Goal: Feedback & Contribution: Contribute content

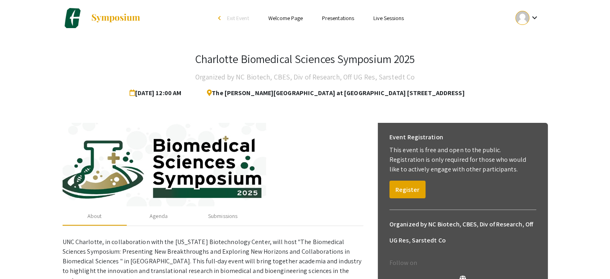
click at [533, 19] on mat-icon "keyboard_arrow_down" at bounding box center [534, 18] width 10 height 10
click at [530, 46] on button "My Account" at bounding box center [531, 39] width 49 height 19
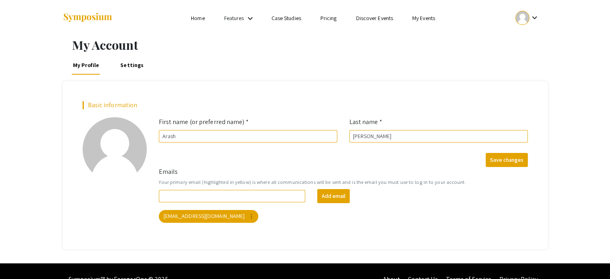
click at [526, 15] on div at bounding box center [522, 18] width 14 height 14
click at [534, 54] on button "My Submissions" at bounding box center [531, 58] width 49 height 19
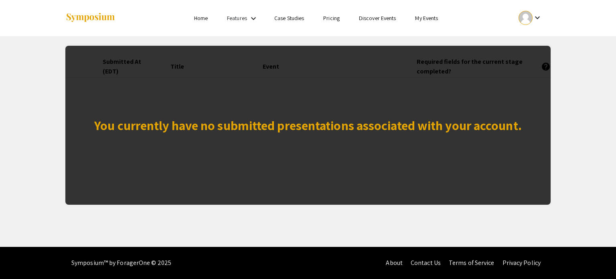
click at [373, 76] on div "You currently have no submitted presentations associated with your account." at bounding box center [307, 125] width 485 height 159
click at [343, 118] on div "You currently have no submitted presentations associated with your account." at bounding box center [307, 124] width 427 height 19
click at [537, 17] on mat-icon "keyboard_arrow_down" at bounding box center [538, 18] width 10 height 10
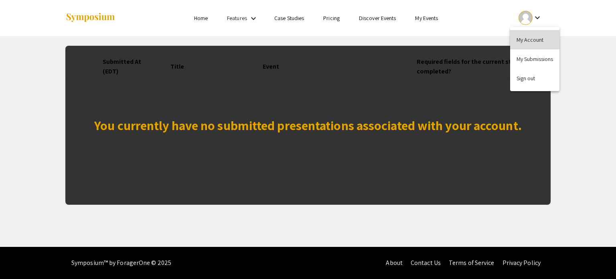
click at [527, 35] on button "My Account" at bounding box center [534, 39] width 49 height 19
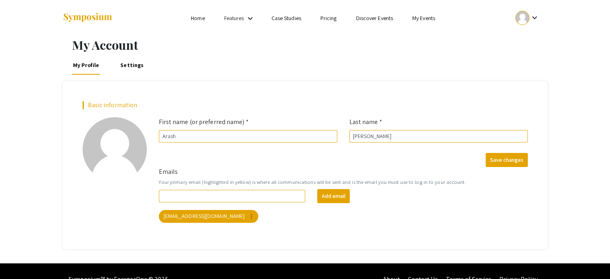
click at [435, 17] on link "My Events" at bounding box center [423, 17] width 23 height 7
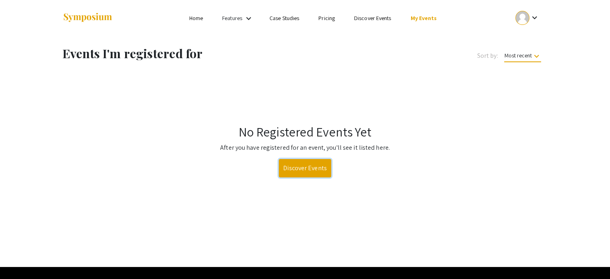
click at [318, 169] on link "Discover Events" at bounding box center [305, 168] width 53 height 18
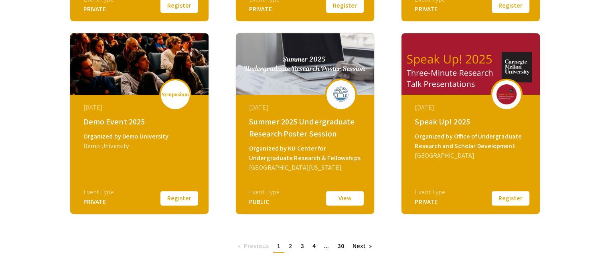
scroll to position [341, 0]
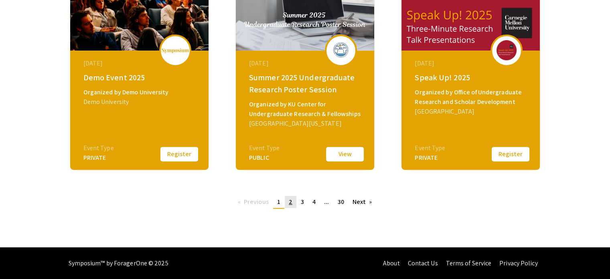
click at [291, 200] on span "2" at bounding box center [291, 201] width 4 height 8
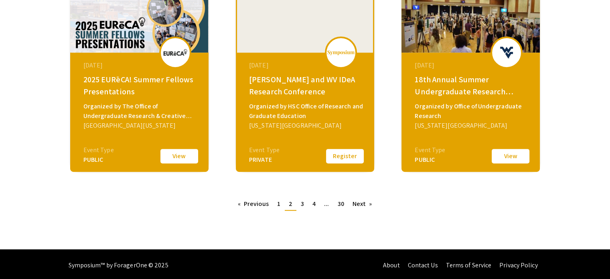
scroll to position [341, 0]
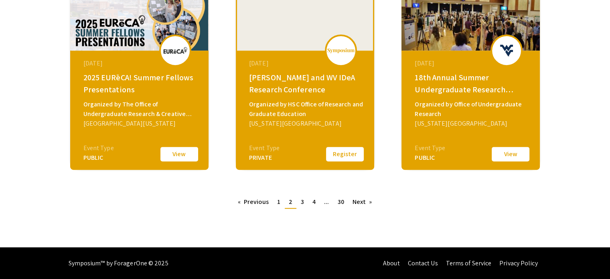
click at [304, 202] on link "page 3" at bounding box center [302, 202] width 11 height 12
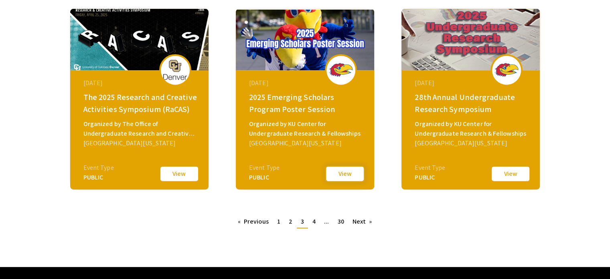
scroll to position [341, 0]
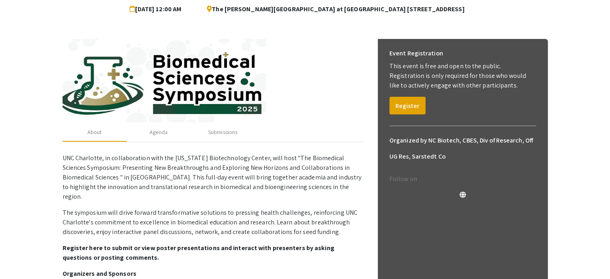
scroll to position [48, 0]
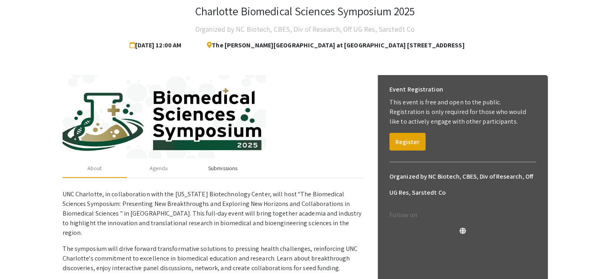
click at [223, 162] on div "Submissions" at bounding box center [223, 167] width 64 height 19
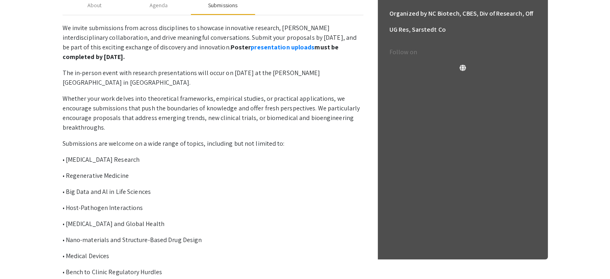
scroll to position [247, 0]
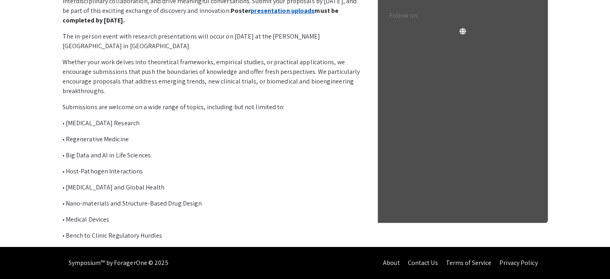
click at [258, 14] on link "presentation uploads" at bounding box center [283, 10] width 64 height 8
click at [359, 30] on p "We invite submissions from across disciplines to showcase innovative research, …" at bounding box center [213, 113] width 301 height 253
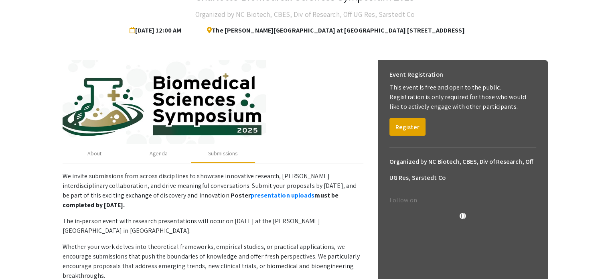
scroll to position [47, 0]
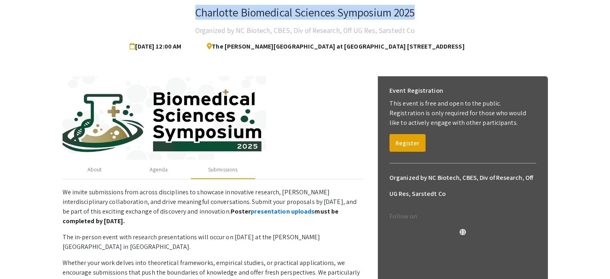
drag, startPoint x: 192, startPoint y: 12, endPoint x: 411, endPoint y: 15, distance: 218.2
click at [417, 17] on div "Charlotte Biomedical Sciences Symposium 2025 Organized by NC Biotech, CBES, Div…" at bounding box center [305, 30] width 485 height 49
copy h3 "Charlotte Biomedical Sciences Symposium 2025"
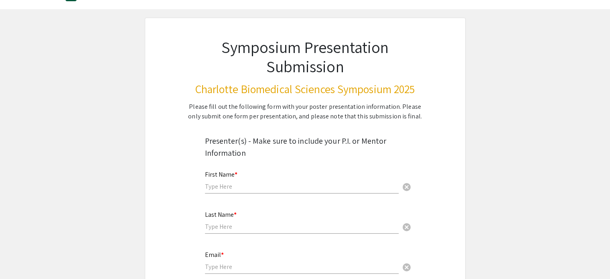
scroll to position [80, 0]
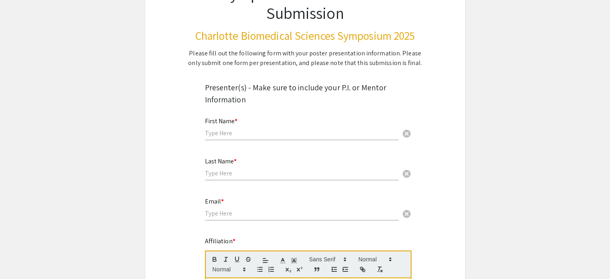
click at [317, 132] on input "text" at bounding box center [302, 133] width 194 height 8
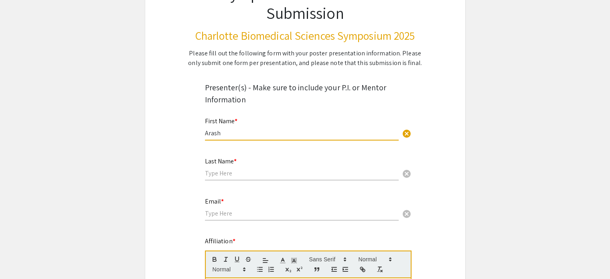
type input "Arash"
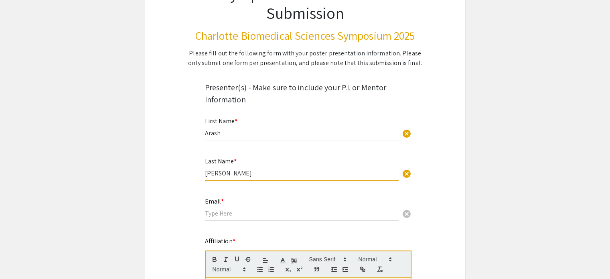
type input "[PERSON_NAME]"
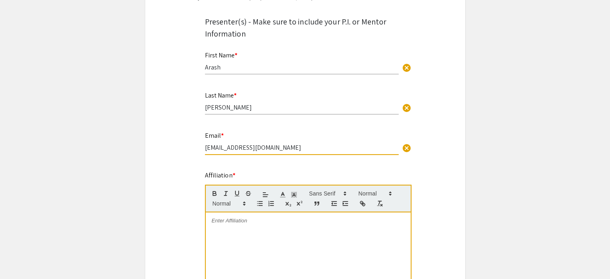
scroll to position [160, 0]
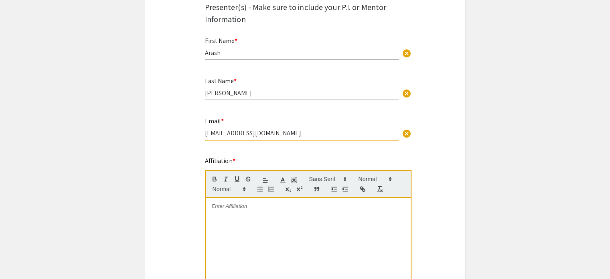
type input "[EMAIL_ADDRESS][DOMAIN_NAME]"
click at [235, 206] on p at bounding box center [308, 205] width 193 height 7
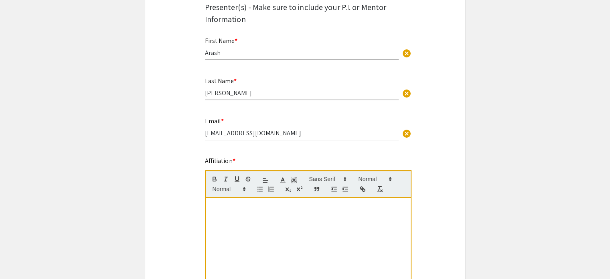
drag, startPoint x: 280, startPoint y: 214, endPoint x: 279, endPoint y: 207, distance: 6.9
click at [281, 211] on div "[GEOGRAPHIC_DATA][US_STATE]" at bounding box center [308, 258] width 205 height 120
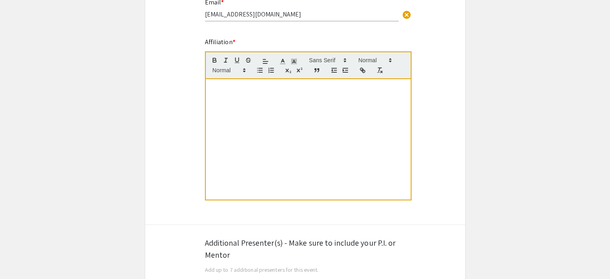
scroll to position [281, 0]
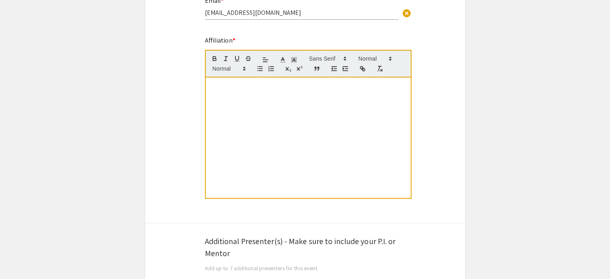
click at [264, 103] on div "[GEOGRAPHIC_DATA][US_STATE]" at bounding box center [308, 137] width 205 height 120
drag, startPoint x: 428, startPoint y: 93, endPoint x: 423, endPoint y: 93, distance: 5.2
click at [209, 83] on div "[GEOGRAPHIC_DATA][US_STATE] at [GEOGRAPHIC_DATA]" at bounding box center [308, 137] width 205 height 120
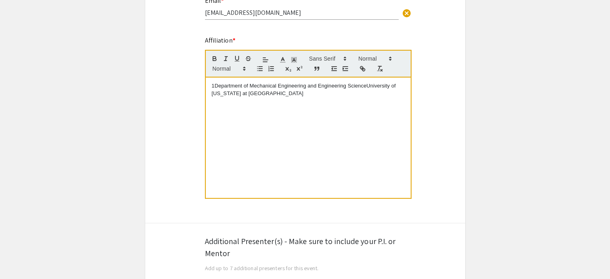
click at [215, 85] on p "1Department of Mechanical Engineering and Engineering ScienceUniversity of [US_…" at bounding box center [308, 89] width 193 height 15
click at [363, 85] on p "Department of Mechanical Engineering and Engineering ScienceUniversity of [US_S…" at bounding box center [308, 89] width 193 height 15
click at [361, 99] on div "Department of Mechanical Engineering and Engineering Science, [GEOGRAPHIC_DATA]…" at bounding box center [308, 137] width 205 height 120
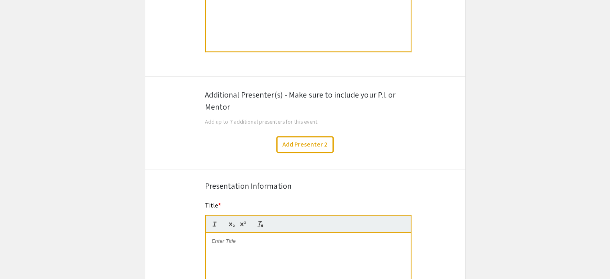
scroll to position [441, 0]
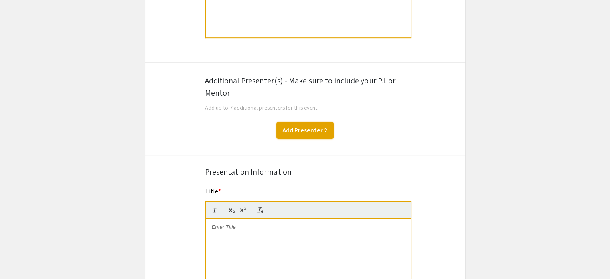
click at [328, 124] on button "Add Presenter 2" at bounding box center [304, 130] width 57 height 17
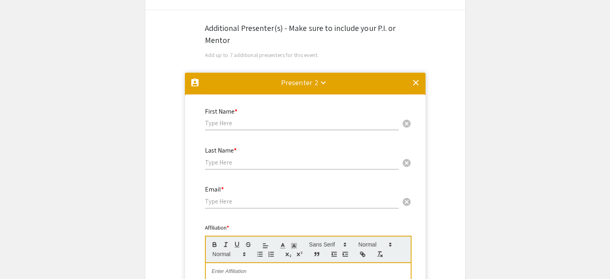
scroll to position [445, 0]
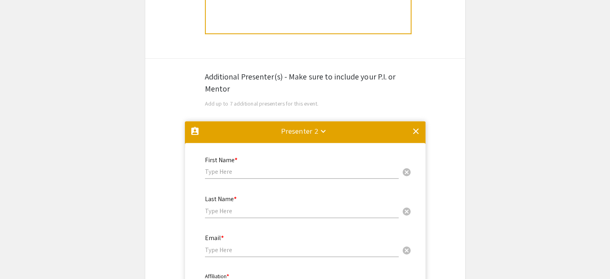
click at [418, 130] on mat-icon "clear" at bounding box center [416, 131] width 10 height 10
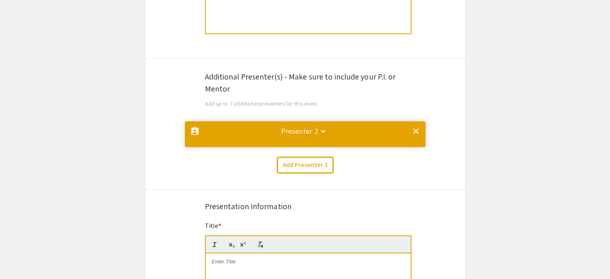
scroll to position [0, 0]
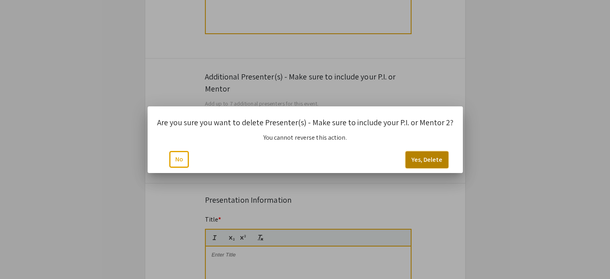
click at [415, 152] on button "Yes, Delete" at bounding box center [426, 159] width 43 height 17
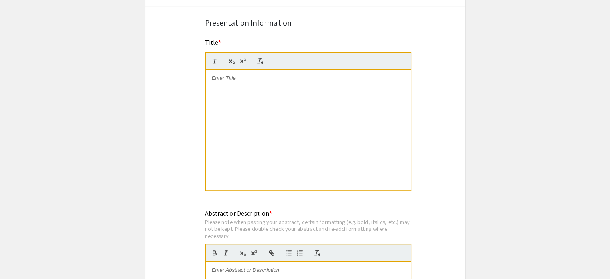
scroll to position [605, 0]
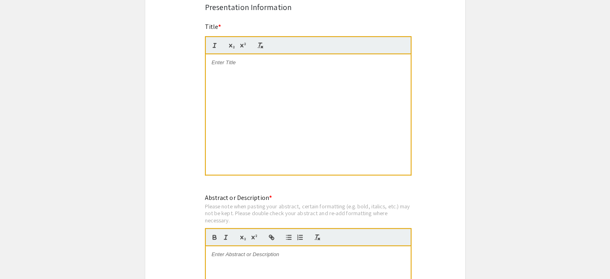
click at [334, 80] on div at bounding box center [308, 114] width 205 height 120
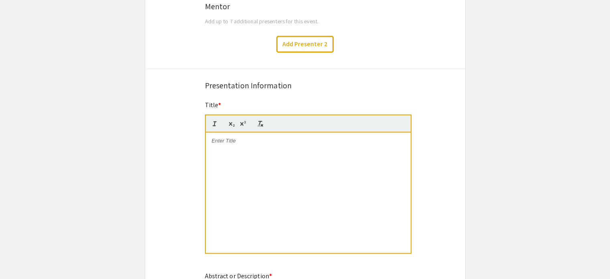
scroll to position [565, 0]
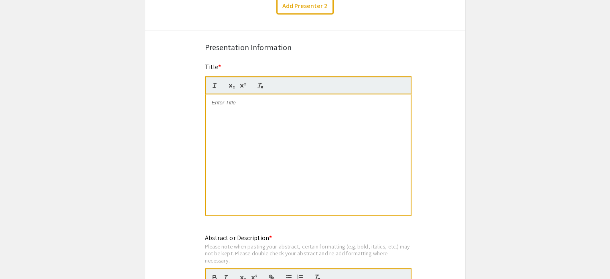
click at [369, 111] on div at bounding box center [308, 154] width 205 height 120
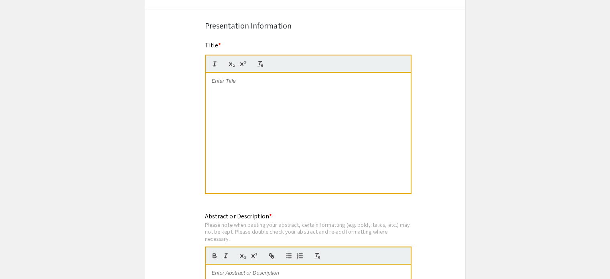
scroll to position [605, 0]
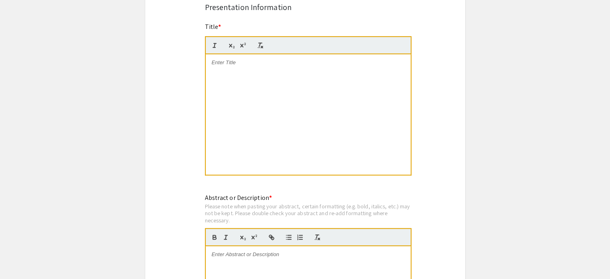
click at [233, 62] on p at bounding box center [308, 62] width 193 height 7
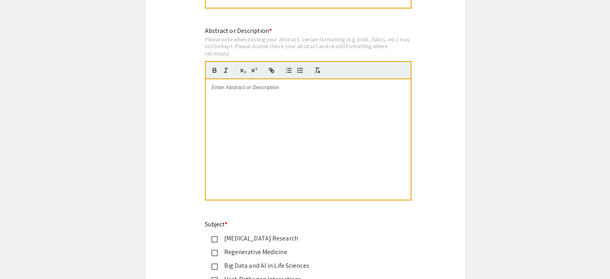
scroll to position [806, 0]
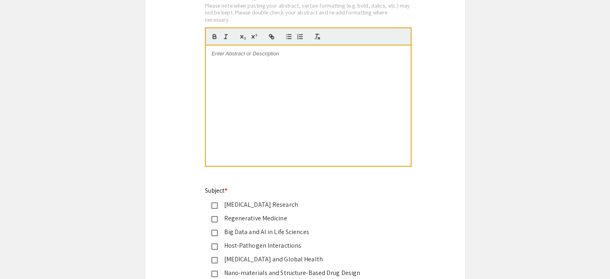
click at [289, 80] on div at bounding box center [308, 105] width 205 height 120
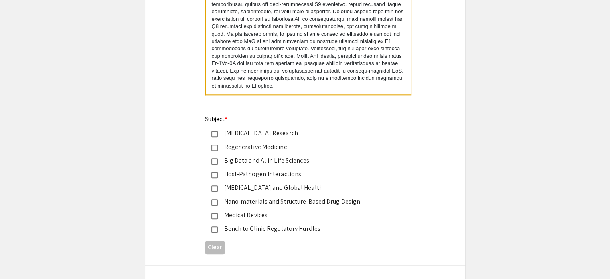
scroll to position [886, 0]
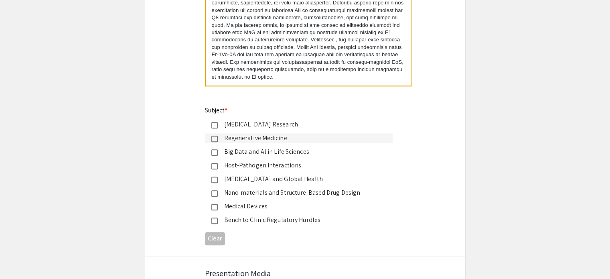
drag, startPoint x: 262, startPoint y: 134, endPoint x: 277, endPoint y: 142, distance: 17.2
click at [262, 134] on div "Regenerative Medicine" at bounding box center [302, 138] width 168 height 10
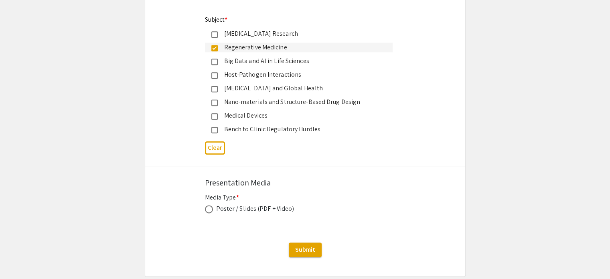
scroll to position [1012, 0]
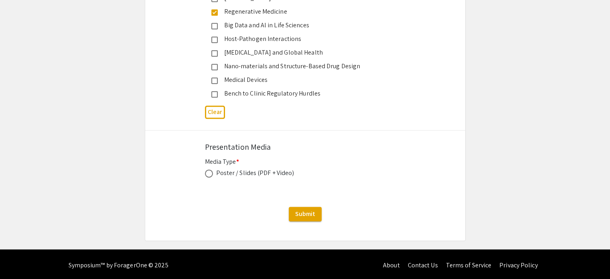
click at [283, 170] on div "Poster / Slides (PDF + Video)" at bounding box center [255, 173] width 78 height 10
click at [211, 170] on span at bounding box center [209, 173] width 8 height 8
click at [211, 170] on input "radio" at bounding box center [209, 173] width 8 height 8
radio input "true"
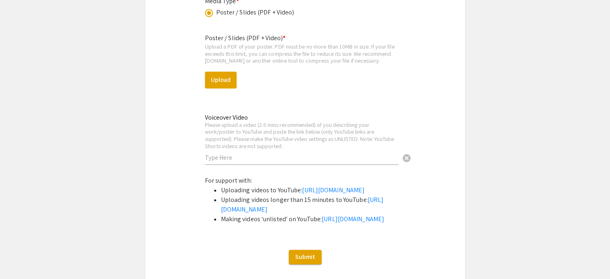
scroll to position [1093, 0]
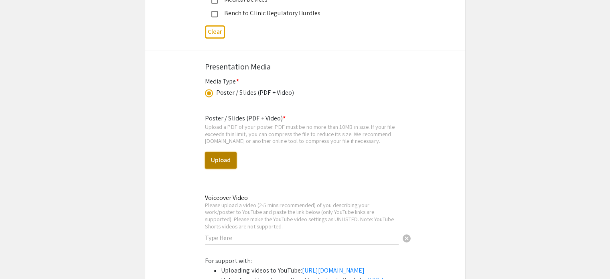
click at [219, 156] on button "Upload" at bounding box center [221, 160] width 32 height 17
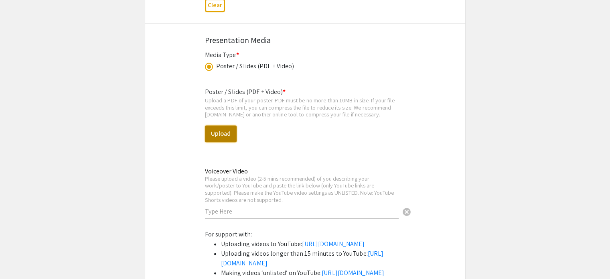
scroll to position [1133, 0]
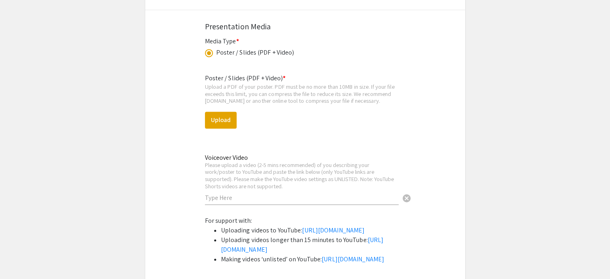
click at [241, 171] on div "Please upload a video (2-5 mins recommended) of you describing your work/poster…" at bounding box center [302, 175] width 194 height 28
click at [233, 193] on input "text" at bounding box center [302, 197] width 194 height 8
click at [234, 194] on input "text" at bounding box center [302, 197] width 194 height 8
click at [234, 195] on input "text" at bounding box center [302, 197] width 194 height 8
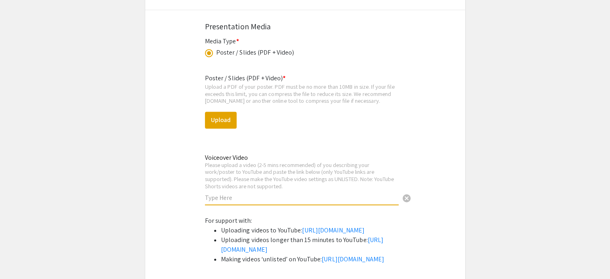
click at [235, 195] on input "text" at bounding box center [302, 197] width 194 height 8
click at [355, 174] on div "Please upload a video (2-5 mins recommended) of you describing your work/poster…" at bounding box center [302, 175] width 194 height 28
click at [225, 116] on button "Upload" at bounding box center [221, 119] width 32 height 17
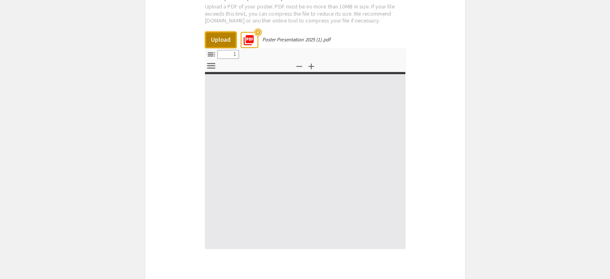
scroll to position [1173, 0]
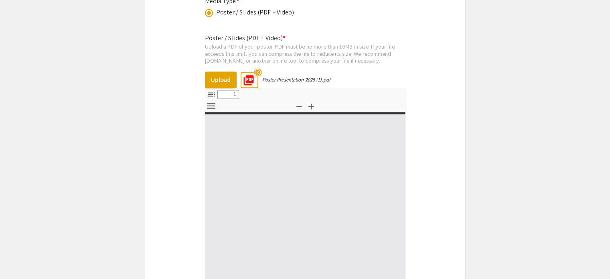
click at [393, 49] on div "Upload a PDF of your poster. PDF must be no more than 10MB in size. If your fil…" at bounding box center [305, 53] width 200 height 21
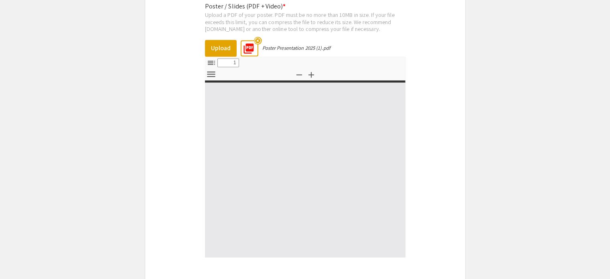
scroll to position [1253, 0]
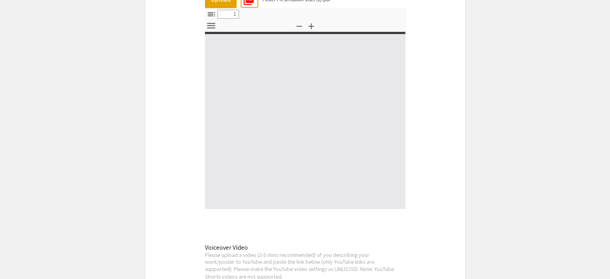
type input "0"
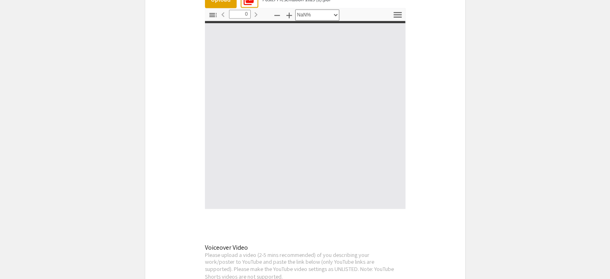
select select "auto"
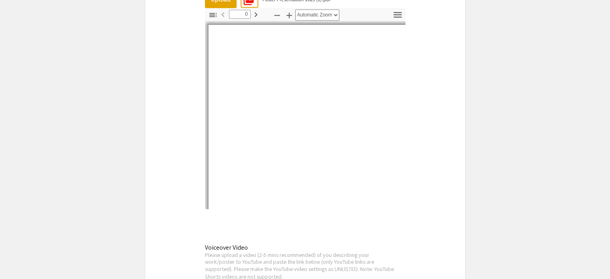
type input "1"
select select "auto"
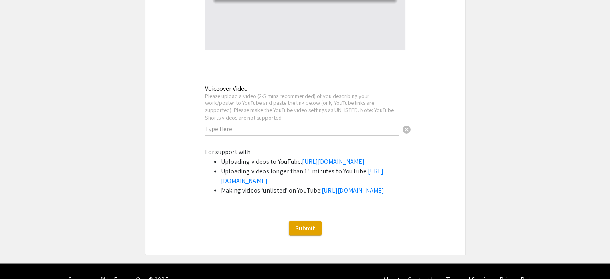
scroll to position [1413, 0]
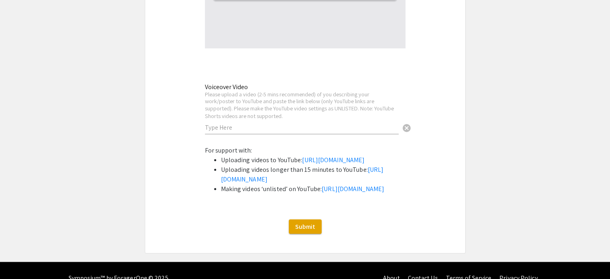
click at [362, 119] on div "Voiceover Video Please upload a video (2-5 mins recommended) of you describing …" at bounding box center [302, 104] width 194 height 59
click at [322, 192] on link "[URL][DOMAIN_NAME]" at bounding box center [353, 188] width 63 height 8
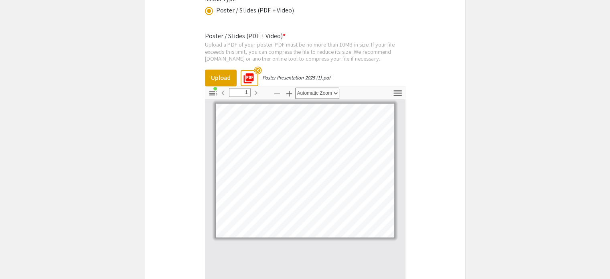
scroll to position [1173, 0]
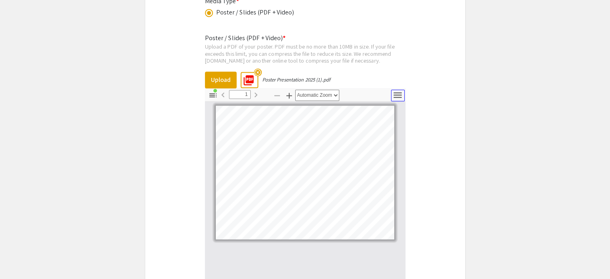
click at [403, 90] on button "Tools" at bounding box center [398, 95] width 14 height 12
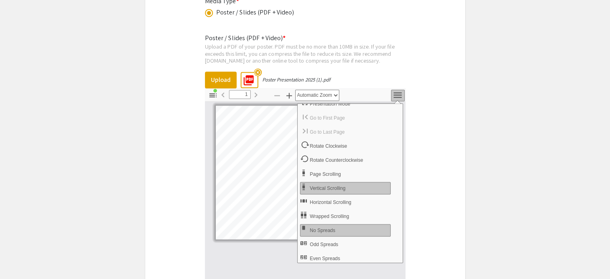
scroll to position [0, 0]
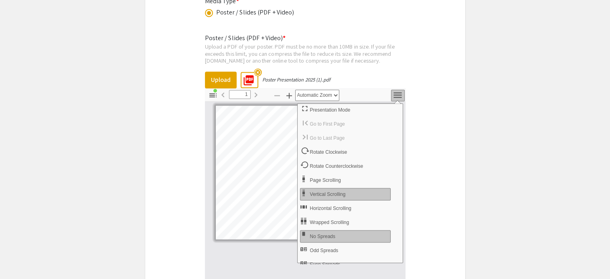
click at [257, 70] on mat-icon "highlight_off" at bounding box center [258, 72] width 8 height 8
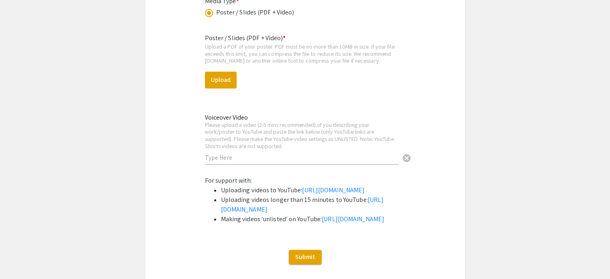
click at [237, 73] on div "Poster / Slides (PDF + Video) * Upload a PDF of your poster. PDF must be no mor…" at bounding box center [305, 101] width 200 height 149
click at [217, 81] on button "Upload" at bounding box center [221, 79] width 32 height 17
select select "custom"
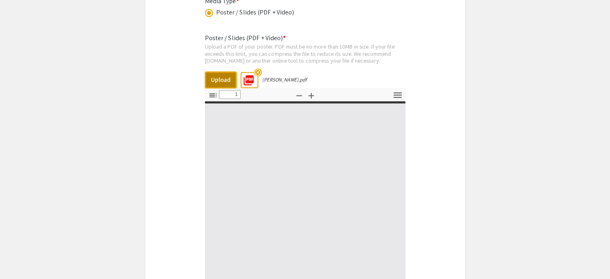
type input "0"
select select "custom"
type input "1"
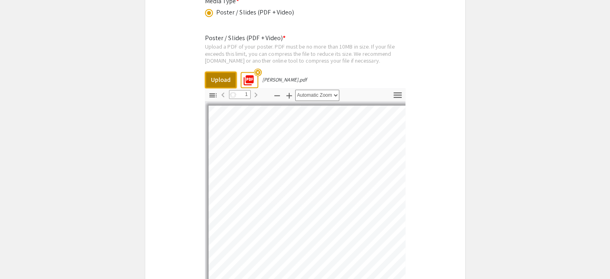
select select "auto"
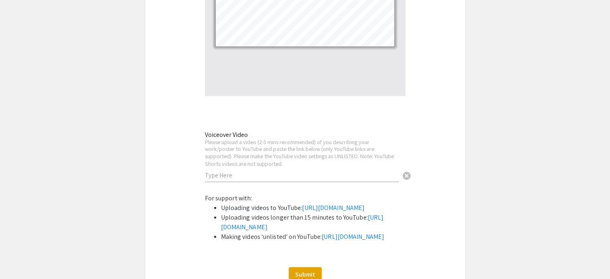
scroll to position [1373, 0]
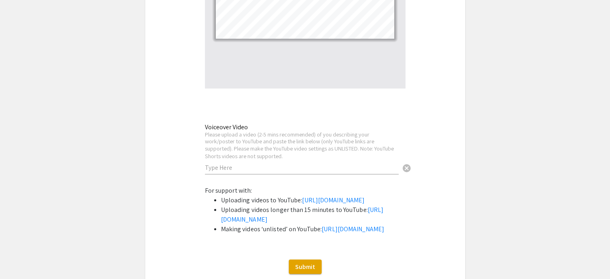
click at [289, 168] on div "Voiceover Video Please upload a video (2-5 mins recommended) of you describing …" at bounding box center [302, 144] width 194 height 59
paste input "[URL][DOMAIN_NAME]"
type input "[URL][DOMAIN_NAME]"
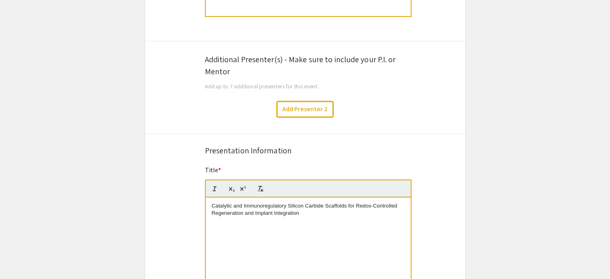
scroll to position [452, 0]
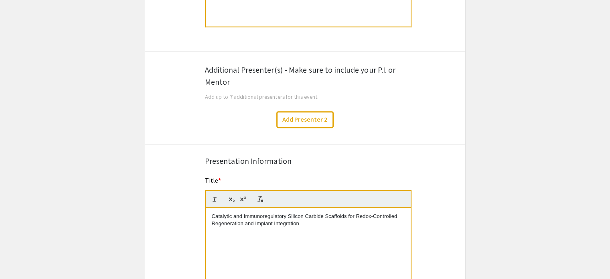
click at [298, 65] on div "Additional Presenter(s) - Make sure to include your P.I. or Mentor" at bounding box center [305, 76] width 200 height 24
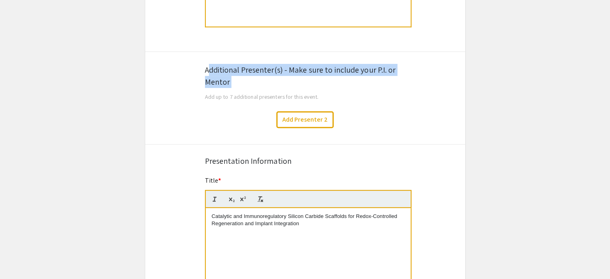
click at [298, 65] on div "Additional Presenter(s) - Make sure to include your P.I. or Mentor" at bounding box center [305, 76] width 200 height 24
click at [310, 118] on button "Add Presenter 2" at bounding box center [304, 119] width 57 height 17
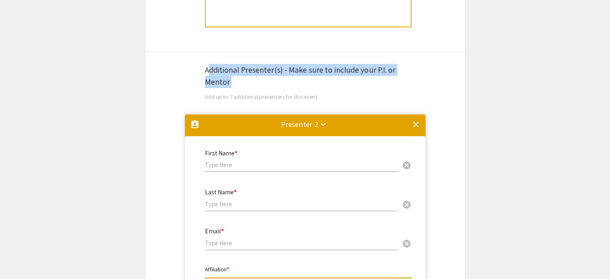
scroll to position [565, 0]
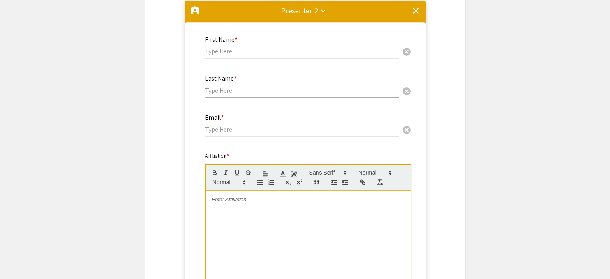
click at [281, 55] on div "First Name * cancel" at bounding box center [302, 43] width 194 height 30
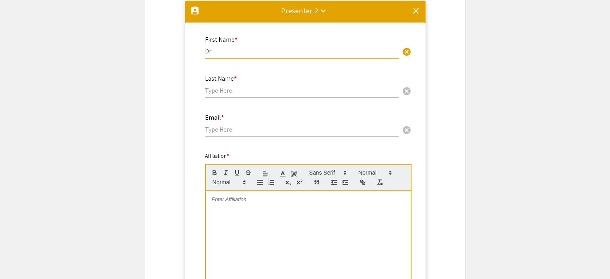
type input "D"
type input "[PERSON_NAME]"
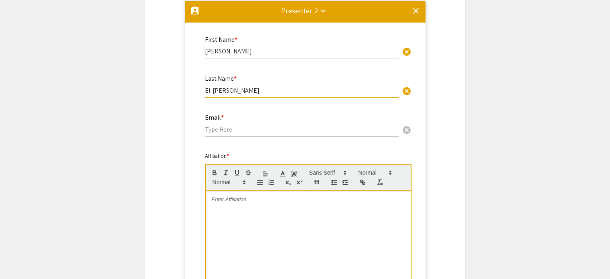
type input "El-[PERSON_NAME]"
click at [275, 125] on input "email" at bounding box center [302, 129] width 194 height 8
paste input "[EMAIL_ADDRESS][DOMAIN_NAME]"
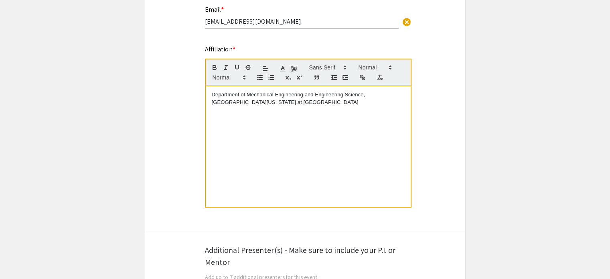
scroll to position [205, 0]
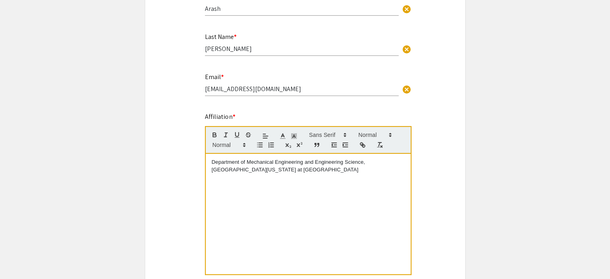
type input "[EMAIL_ADDRESS][DOMAIN_NAME]"
click at [335, 157] on div "Department of Mechanical Engineering and Engineering Science, [GEOGRAPHIC_DATA]…" at bounding box center [308, 214] width 205 height 120
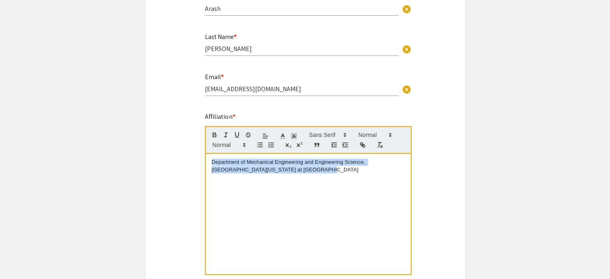
click at [335, 157] on div "Department of Mechanical Engineering and Engineering Science, [GEOGRAPHIC_DATA]…" at bounding box center [308, 214] width 205 height 120
copy p "Department of Mechanical Engineering and Engineering Science, [GEOGRAPHIC_DATA]…"
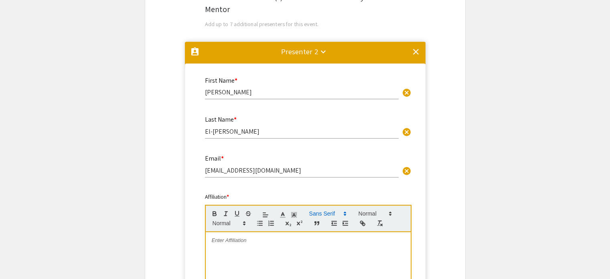
scroll to position [565, 0]
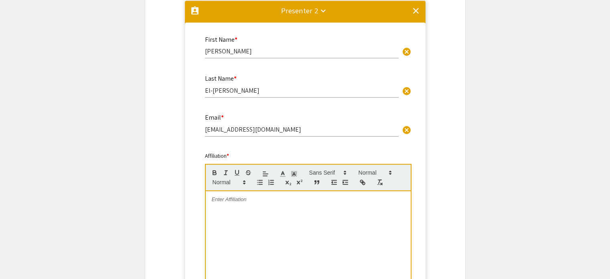
click at [292, 202] on p at bounding box center [308, 199] width 193 height 7
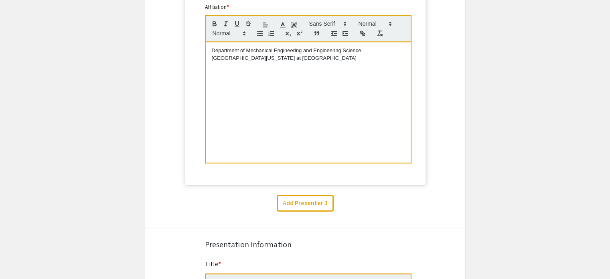
scroll to position [726, 0]
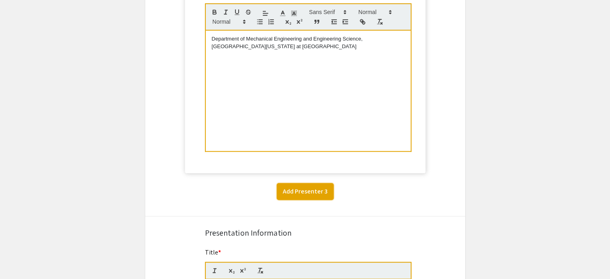
click at [330, 192] on button "Add Presenter 3" at bounding box center [305, 191] width 57 height 17
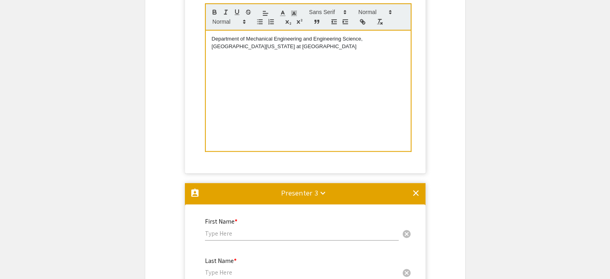
scroll to position [908, 0]
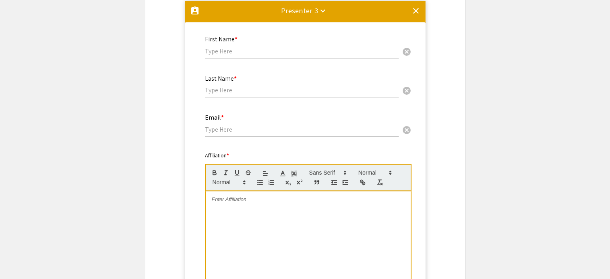
click at [277, 48] on input "text" at bounding box center [302, 51] width 194 height 8
paste input "[PERSON_NAME]"
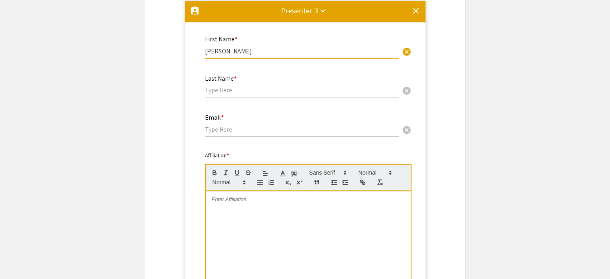
click at [236, 49] on input "[PERSON_NAME]" at bounding box center [302, 51] width 194 height 8
type input "[PERSON_NAME]"
click at [233, 86] on input "text" at bounding box center [302, 90] width 194 height 8
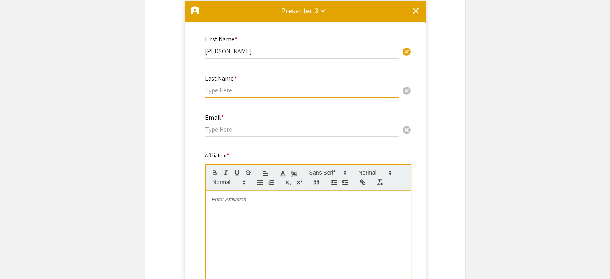
paste input "Dreau"
type input "Dreau"
click at [241, 121] on div "Email * cancel" at bounding box center [302, 121] width 194 height 30
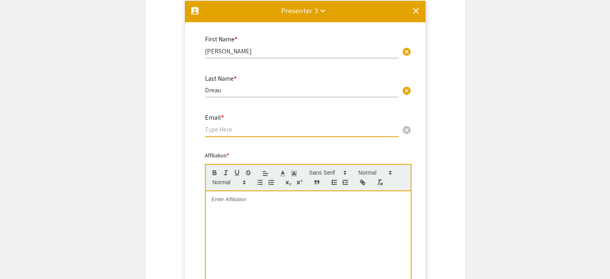
click at [241, 127] on input "email" at bounding box center [302, 129] width 194 height 8
paste input "[PERSON_NAME][EMAIL_ADDRESS][DOMAIN_NAME]"
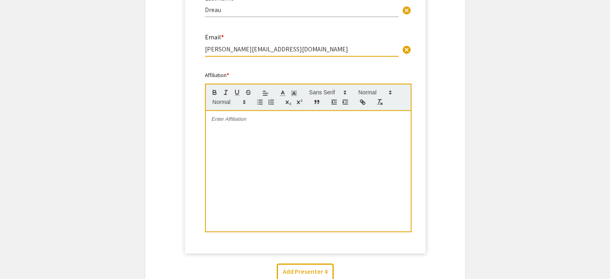
type input "[PERSON_NAME][EMAIL_ADDRESS][DOMAIN_NAME]"
click at [258, 127] on div at bounding box center [308, 171] width 205 height 120
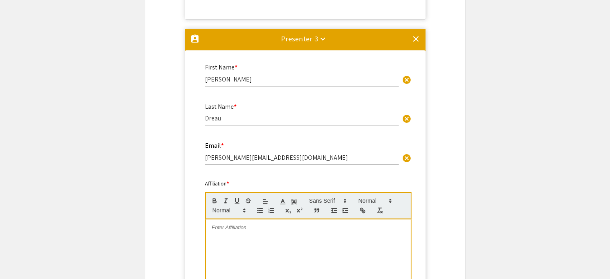
scroll to position [988, 0]
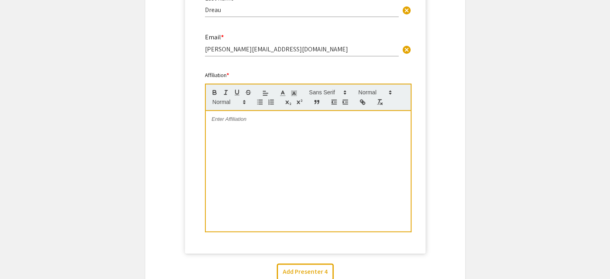
click at [280, 132] on div at bounding box center [308, 171] width 205 height 120
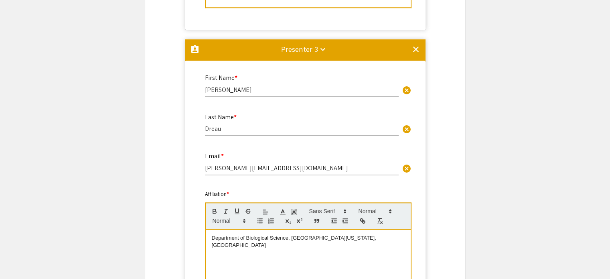
scroll to position [868, 0]
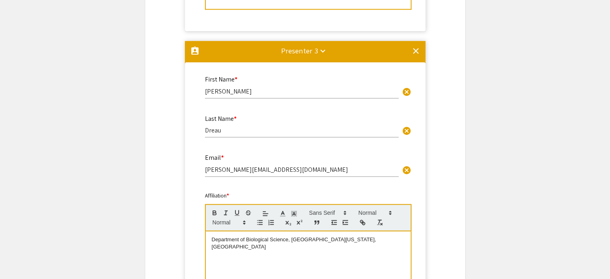
click at [360, 240] on p "Department of Biological Science, [GEOGRAPHIC_DATA][US_STATE], [GEOGRAPHIC_DATA]" at bounding box center [308, 243] width 193 height 15
click at [358, 241] on p "Department of Biological Science, [GEOGRAPHIC_DATA][US_STATE], [GEOGRAPHIC_DATA]" at bounding box center [308, 243] width 193 height 15
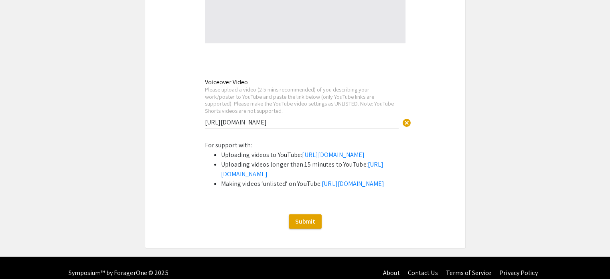
scroll to position [2161, 0]
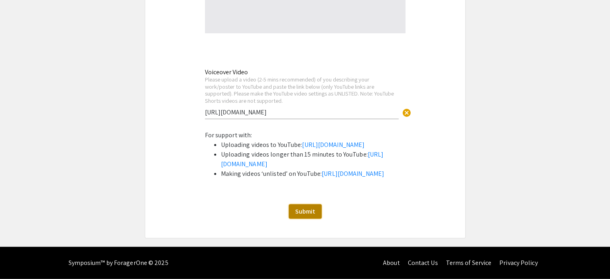
click at [292, 209] on button "Submit" at bounding box center [305, 211] width 33 height 14
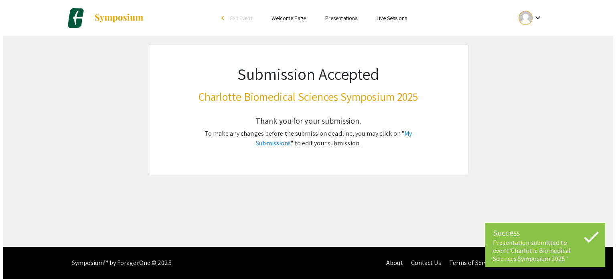
scroll to position [0, 0]
click at [411, 132] on link "My Submissions" at bounding box center [334, 138] width 156 height 18
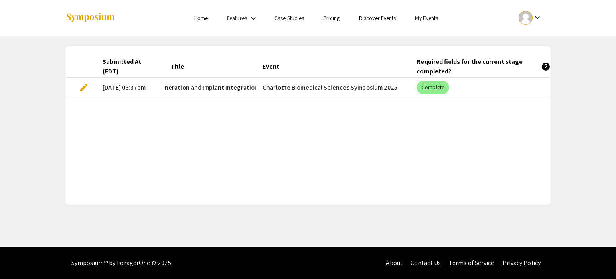
click at [85, 87] on span "edit" at bounding box center [84, 88] width 10 height 10
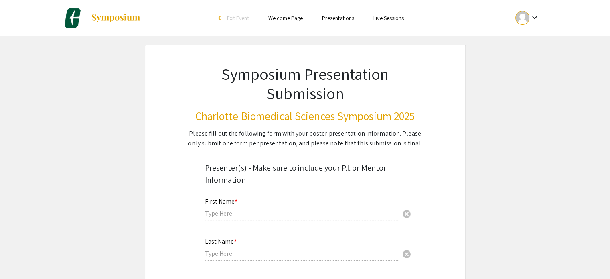
type input "Arash"
type input "[PERSON_NAME]"
type input "[EMAIL_ADDRESS][DOMAIN_NAME]"
radio input "true"
select select "custom"
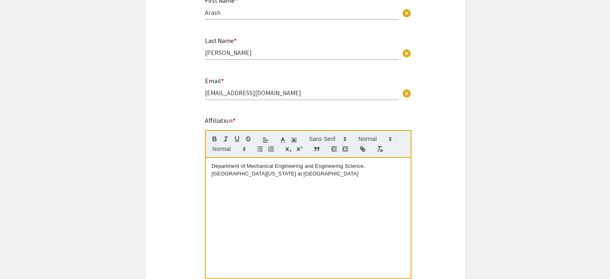
type input "0"
select select "custom"
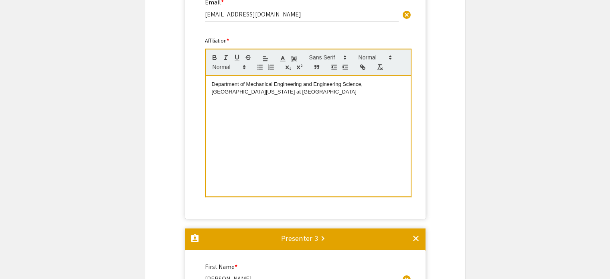
type input "1"
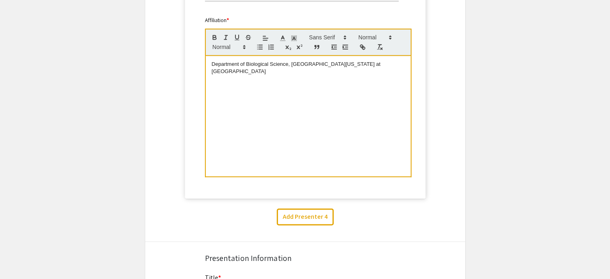
select select "auto"
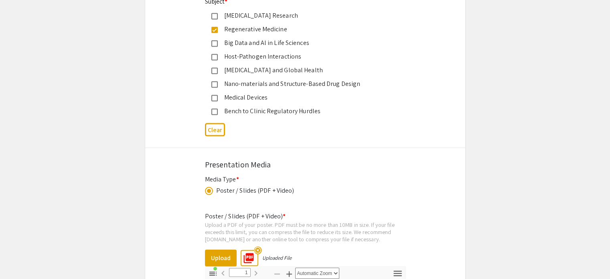
scroll to position [1680, 0]
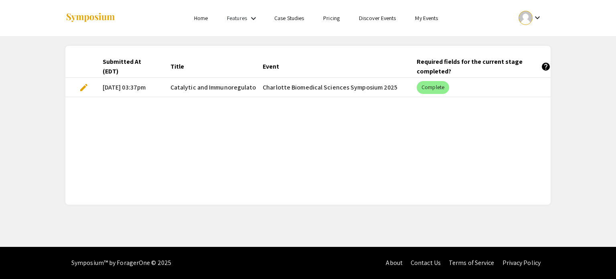
scroll to position [0, 167]
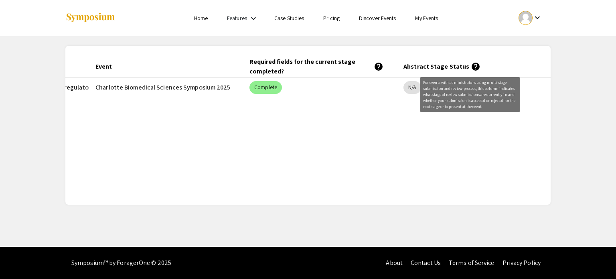
click at [471, 67] on mat-icon "help" at bounding box center [476, 67] width 10 height 10
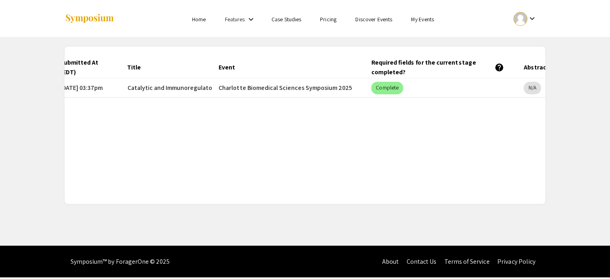
scroll to position [0, 0]
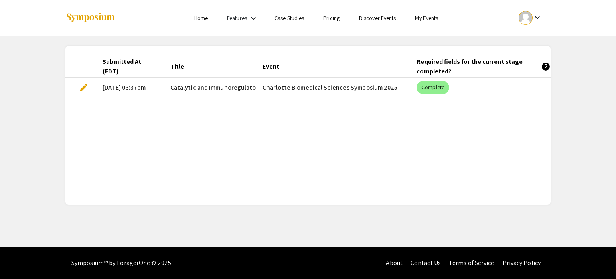
click at [84, 86] on span "edit" at bounding box center [84, 88] width 10 height 10
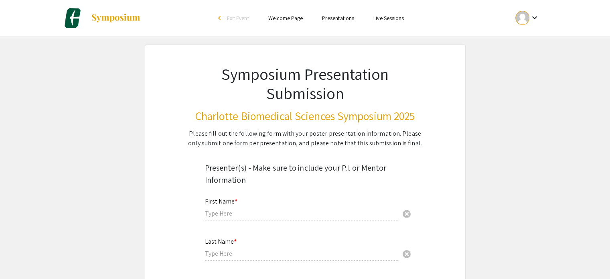
type input "Arash"
type input "[PERSON_NAME]"
type input "[EMAIL_ADDRESS][DOMAIN_NAME]"
radio input "true"
select select "custom"
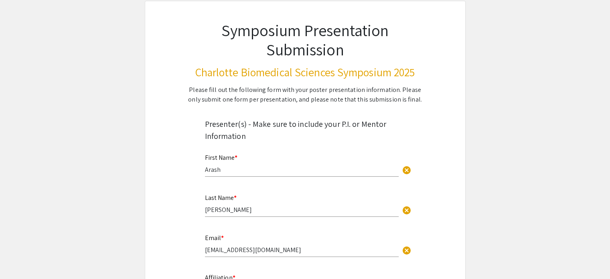
type input "0"
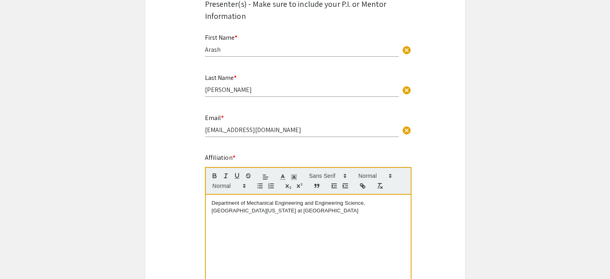
select select "custom"
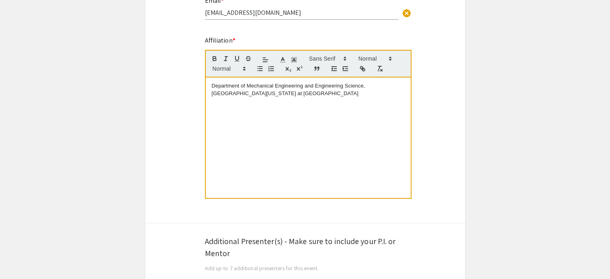
type input "1"
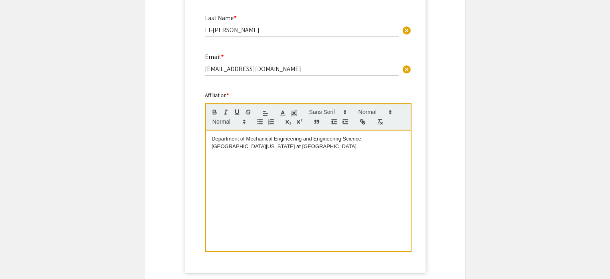
select select "auto"
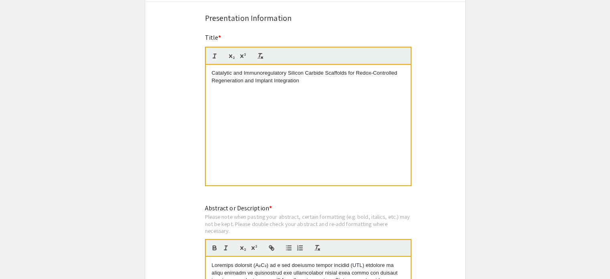
scroll to position [1283, 0]
click at [332, 71] on p "Catalytic and Immunoregulatory Silicon Carbide Scaffolds for Redox-Controlled R…" at bounding box center [308, 76] width 193 height 15
click at [339, 70] on p "Catalytic and Immunoregulatory Silicon Carbide Implants for Redox-Controlled Re…" at bounding box center [308, 76] width 193 height 15
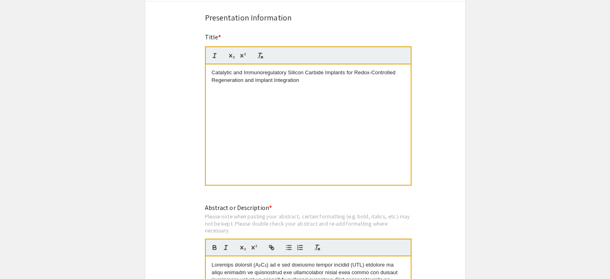
copy p "Implants"
click at [375, 93] on div "Catalytic and Immunoregulatory Silicon Carbide Implants for Redox-Controlled Re…" at bounding box center [308, 124] width 205 height 120
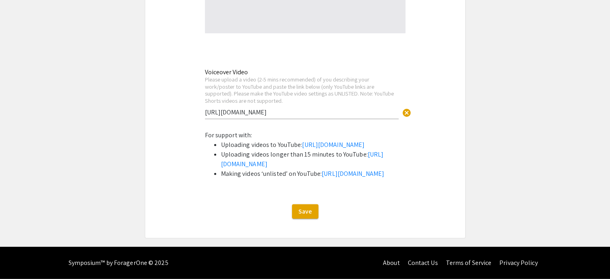
scroll to position [2161, 0]
click at [306, 213] on span "Save" at bounding box center [305, 211] width 14 height 8
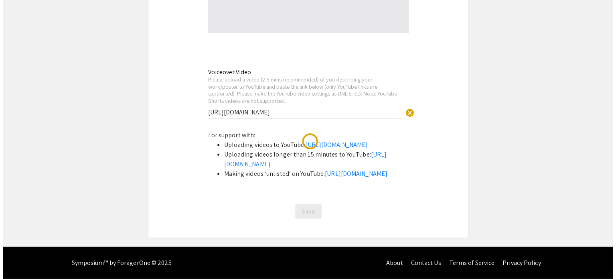
scroll to position [0, 0]
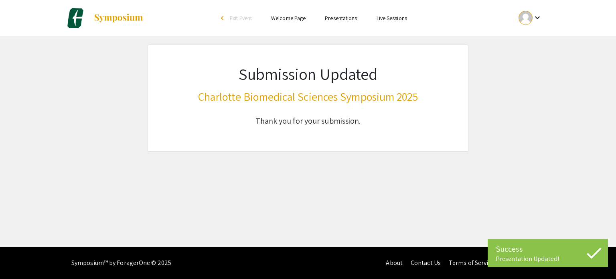
click at [354, 123] on h5 "Thank you for your submission." at bounding box center [307, 121] width 219 height 10
click at [219, 18] on li "arrow_back_ios Exit Event" at bounding box center [238, 18] width 46 height 10
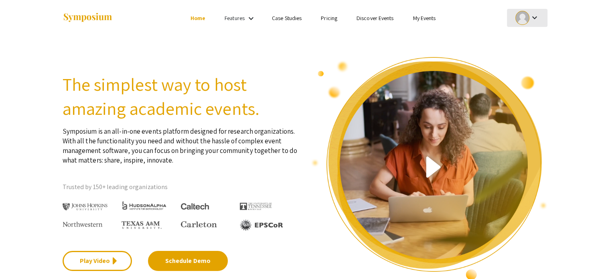
click at [528, 21] on div at bounding box center [522, 18] width 14 height 14
click at [528, 59] on button "My Submissions" at bounding box center [531, 58] width 49 height 19
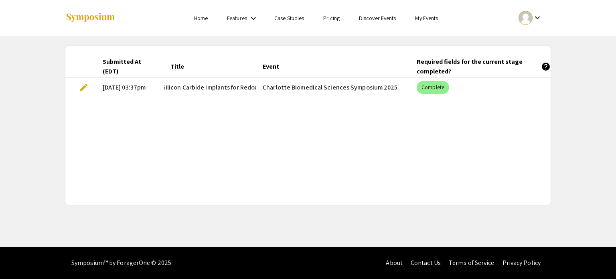
scroll to position [0, 103]
click at [229, 102] on div "Submitted At (EDT) Title Event Required fields for the current stage completed?…" at bounding box center [307, 125] width 485 height 140
